Goal: Task Accomplishment & Management: Complete application form

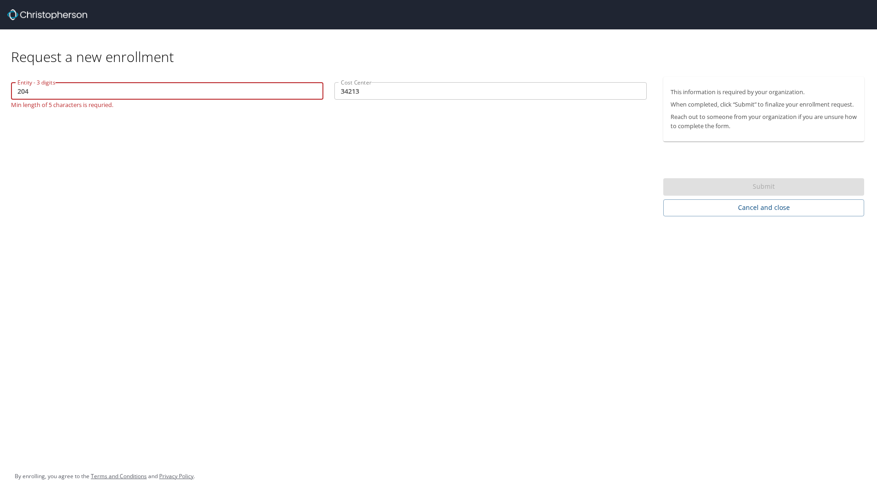
click at [18, 91] on input "204" at bounding box center [167, 90] width 313 height 17
type input "00204"
click at [348, 227] on div "Request a new enrollment Entity - 3 digits 00204 Entity - 3 digits Min length o…" at bounding box center [438, 248] width 877 height 497
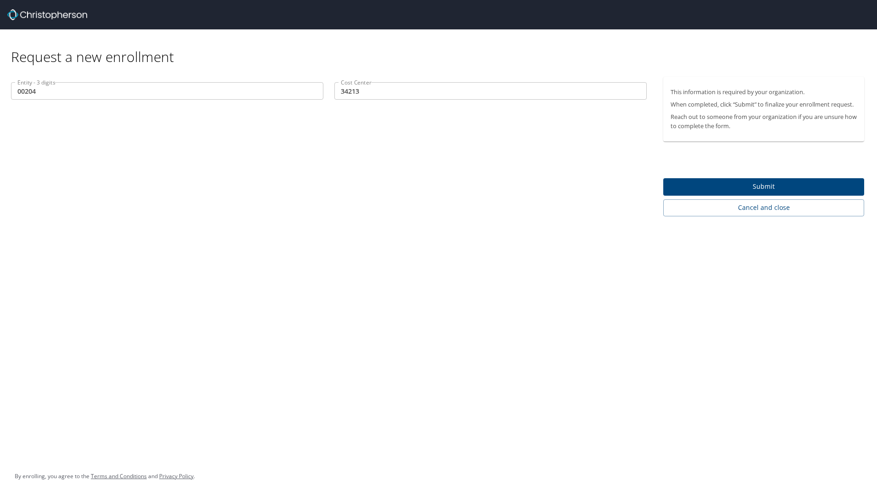
click at [711, 186] on span "Submit" at bounding box center [764, 186] width 186 height 11
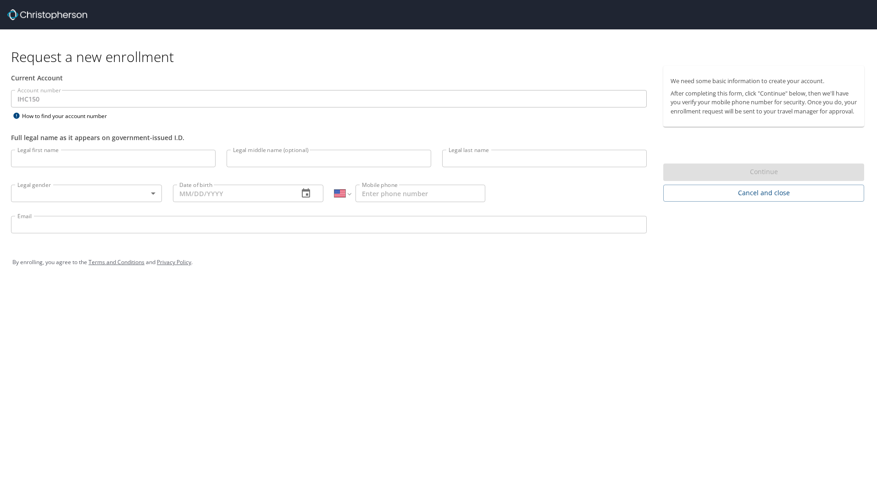
select select "US"
click at [12, 12] on img at bounding box center [47, 14] width 80 height 11
click at [27, 14] on img at bounding box center [47, 14] width 80 height 11
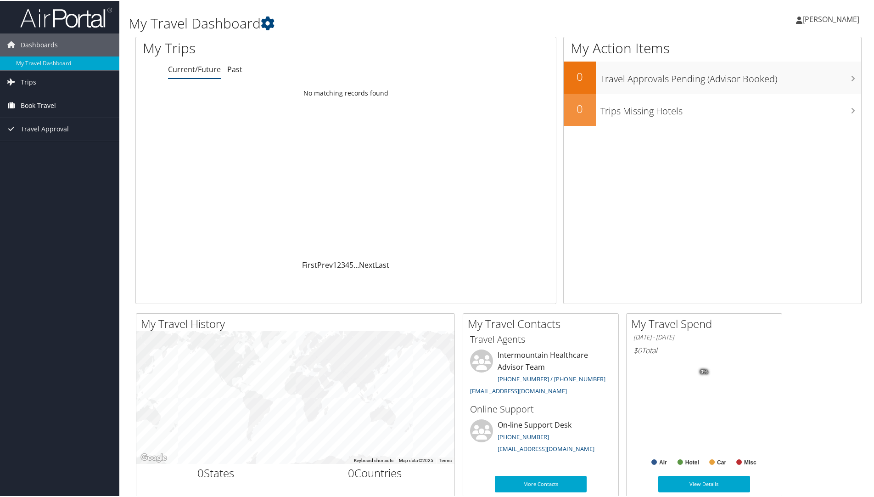
click at [45, 106] on span "Book Travel" at bounding box center [38, 104] width 35 height 23
click at [54, 151] on link "Book/Manage Online Trips" at bounding box center [59, 151] width 119 height 14
